Goal: Check status: Check status

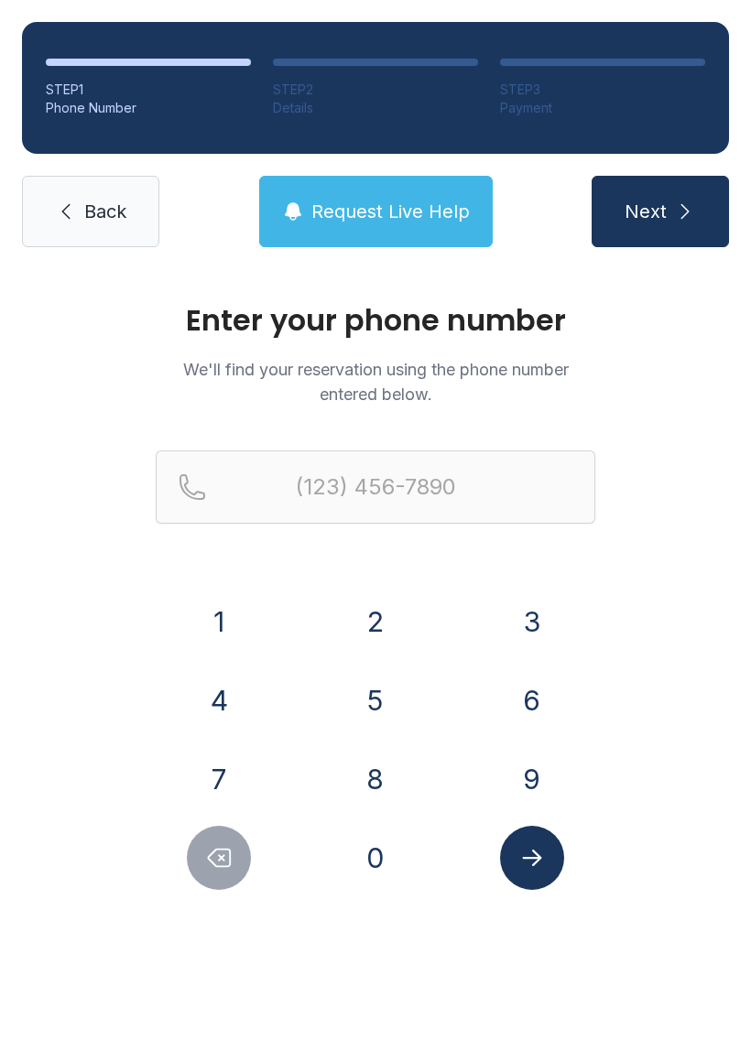
click at [534, 690] on button "6" at bounding box center [532, 700] width 64 height 64
click at [213, 748] on button "7" at bounding box center [219, 779] width 64 height 64
click at [378, 766] on button "8" at bounding box center [375, 779] width 64 height 64
click at [230, 771] on button "7" at bounding box center [219, 779] width 64 height 64
click at [375, 600] on button "2" at bounding box center [375, 622] width 64 height 64
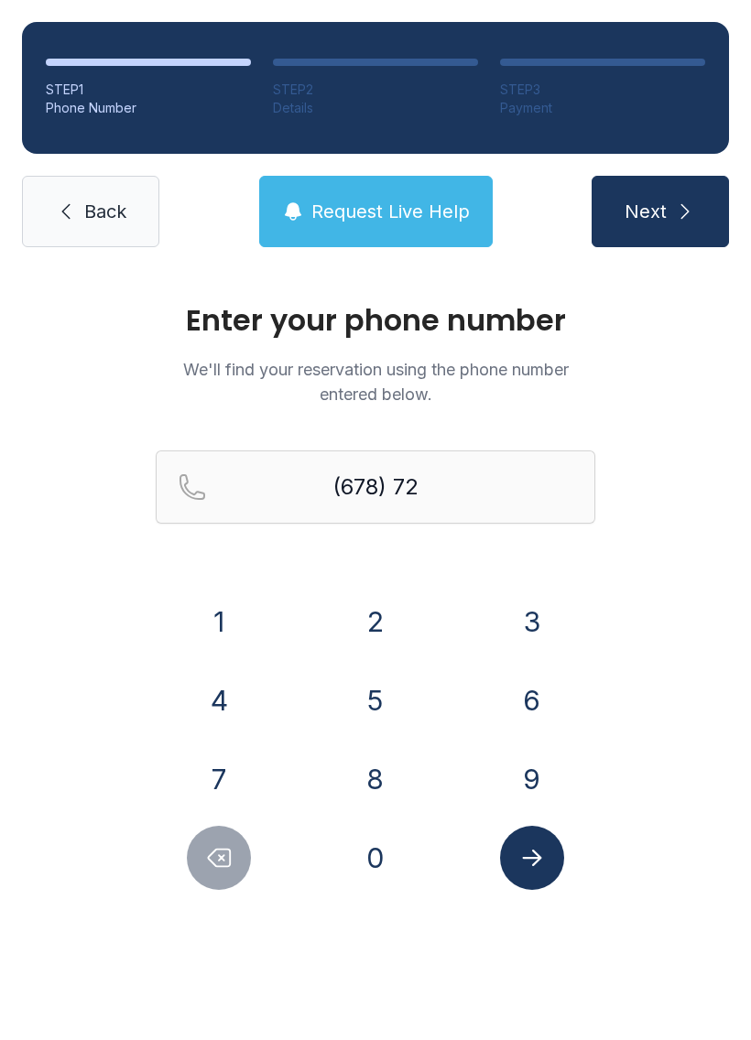
click at [201, 774] on button "7" at bounding box center [219, 779] width 64 height 64
click at [386, 769] on button "8" at bounding box center [375, 779] width 64 height 64
click at [212, 766] on button "7" at bounding box center [219, 779] width 64 height 64
click at [543, 756] on button "9" at bounding box center [532, 779] width 64 height 64
click at [353, 766] on button "8" at bounding box center [375, 779] width 64 height 64
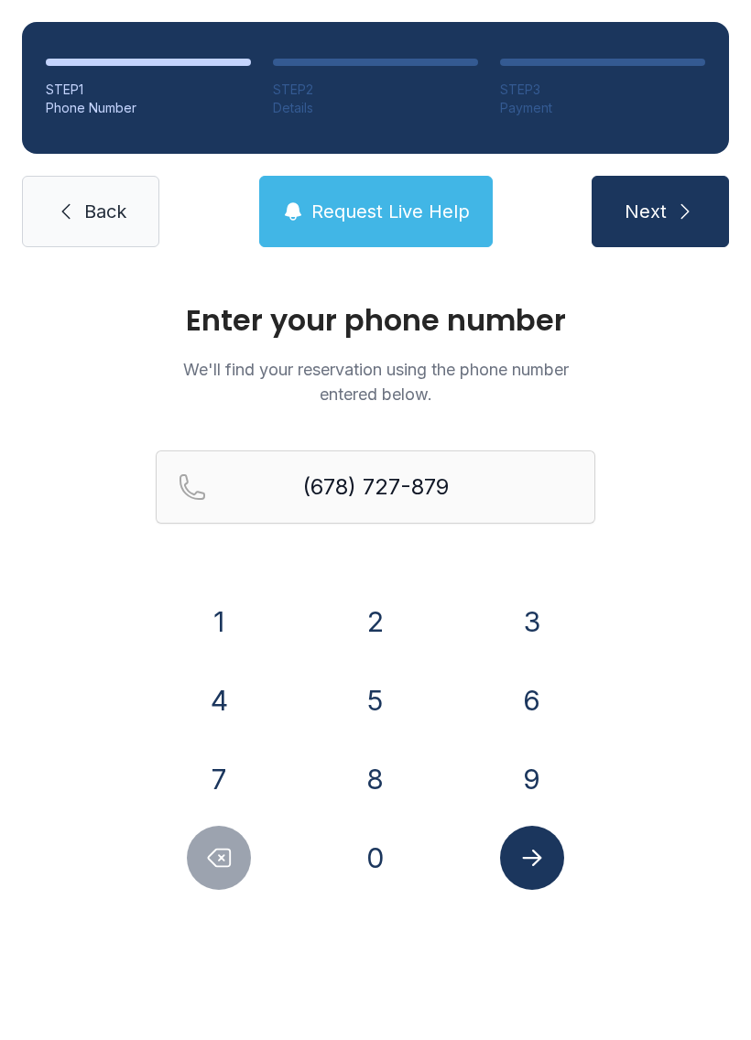
type input "[PHONE_NUMBER]"
click at [545, 861] on icon "Submit lookup form" at bounding box center [531, 857] width 27 height 27
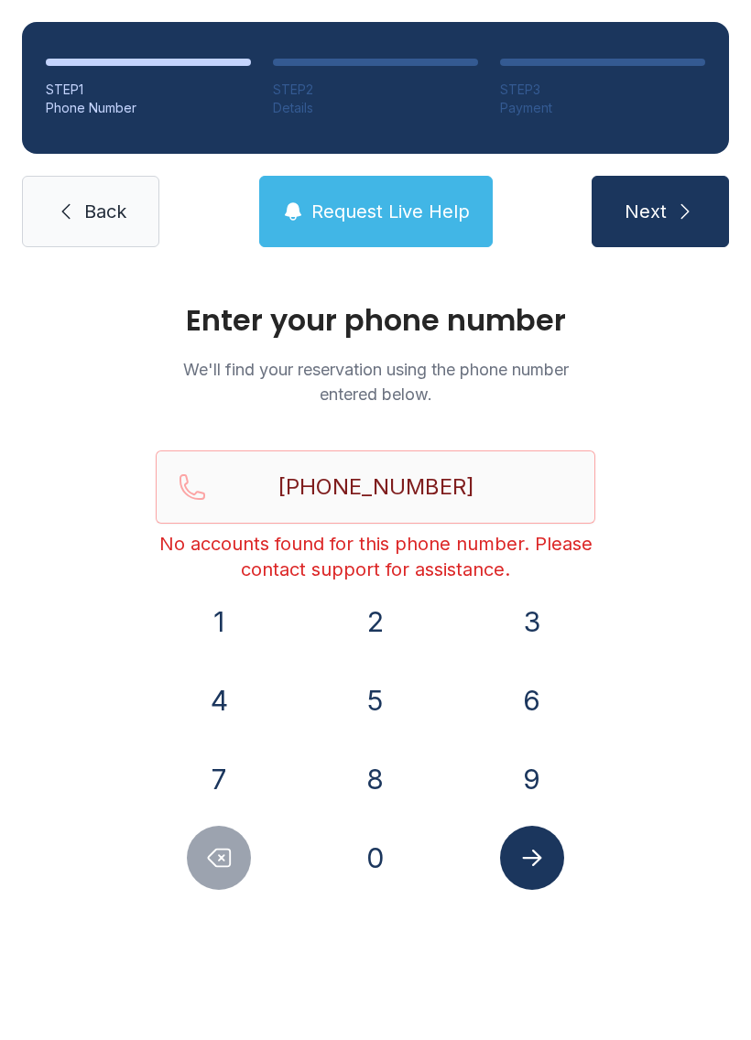
click at [534, 865] on icon "Submit lookup form" at bounding box center [531, 858] width 19 height 16
